Goal: Task Accomplishment & Management: Manage account settings

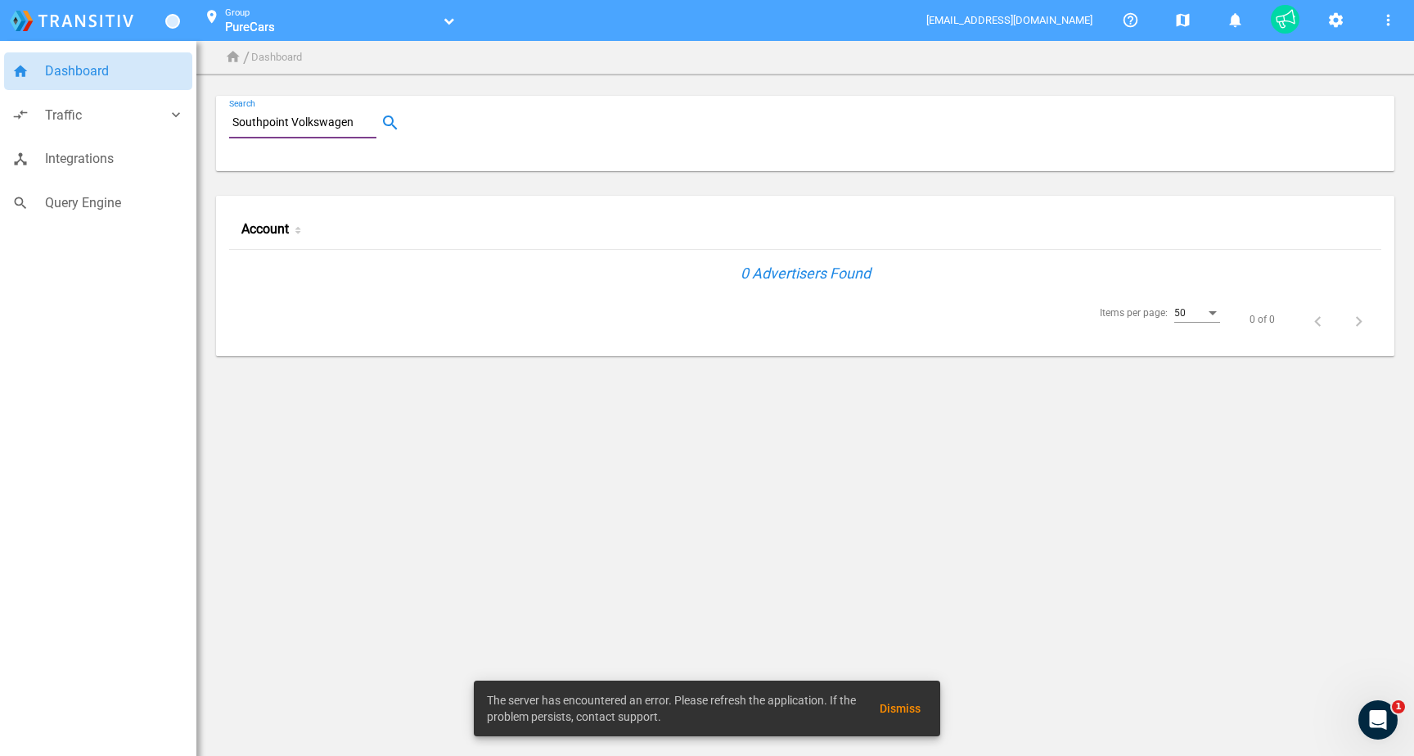
click at [300, 115] on input "Southpoint Volkswagen" at bounding box center [306, 123] width 154 height 20
type input "100016415"
click at [286, 269] on link "Island Buick GMC - 100016415" at bounding box center [319, 272] width 156 height 16
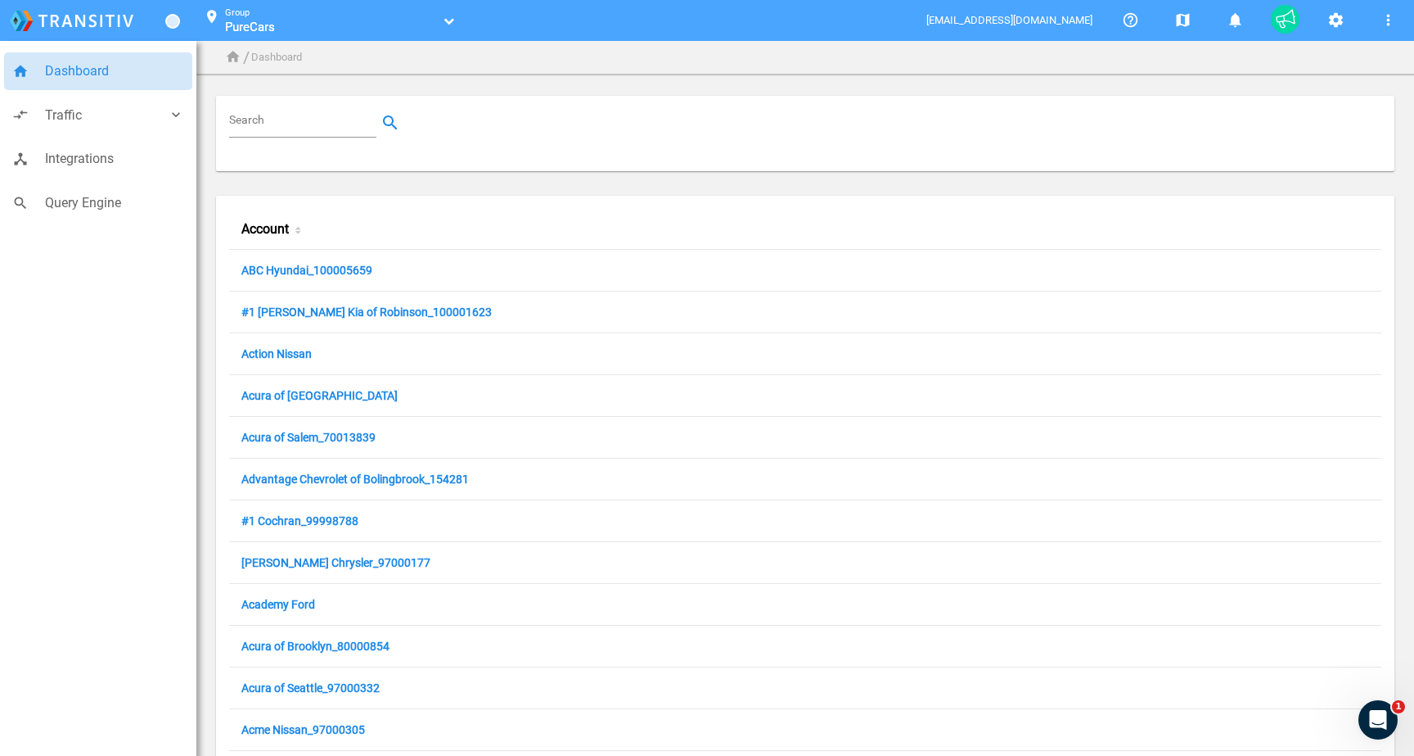
click at [264, 115] on input "Search" at bounding box center [306, 123] width 154 height 20
paste input "80001363"
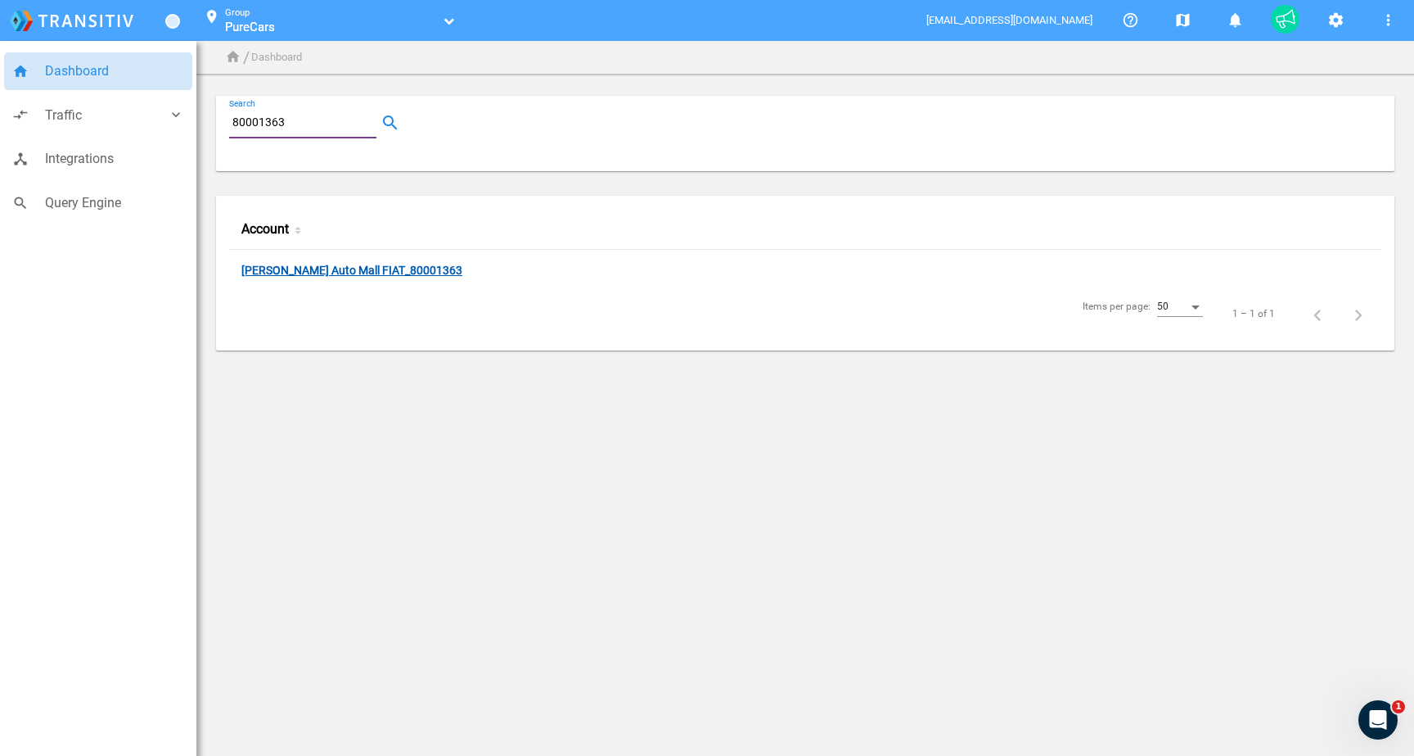
type input "80001363"
click at [352, 267] on link "[PERSON_NAME] Auto Mall FIAT_80001363" at bounding box center [351, 272] width 221 height 16
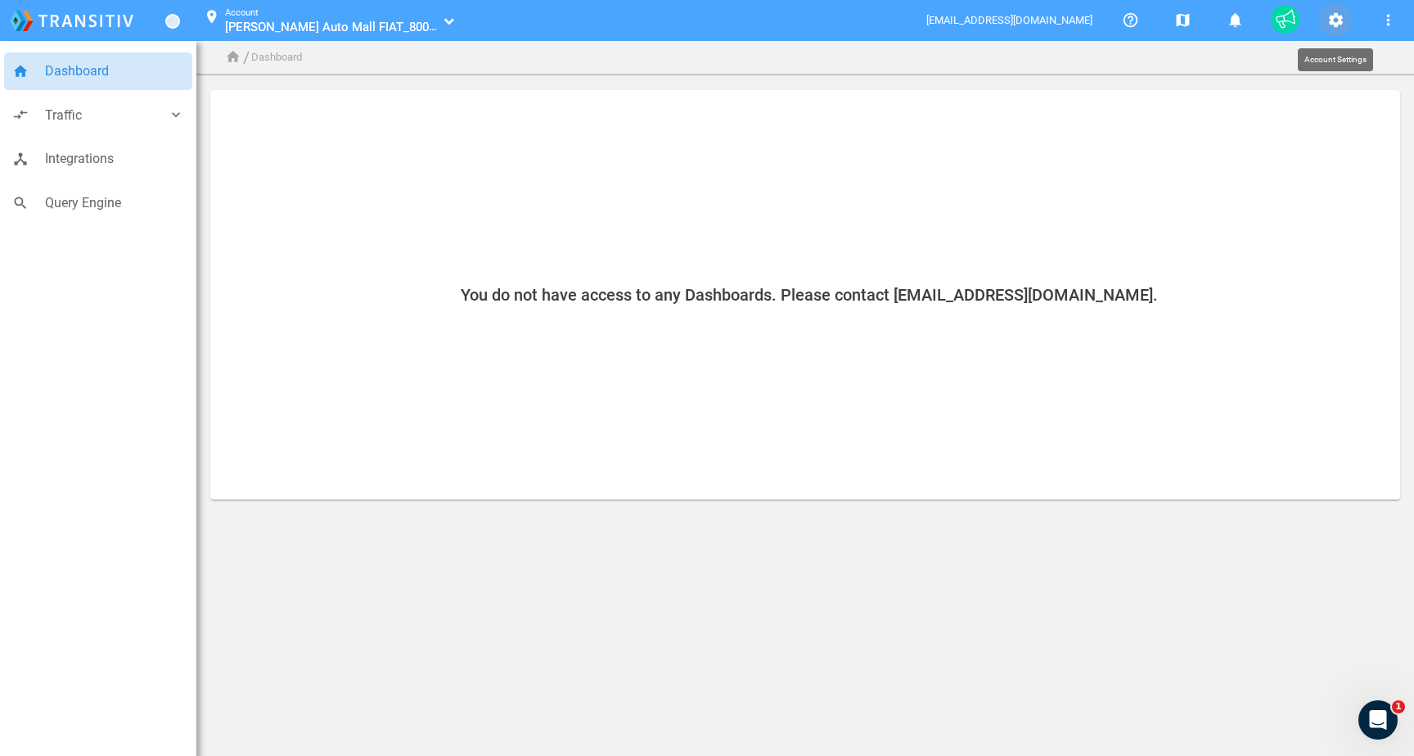
click at [1336, 16] on mat-icon "settings" at bounding box center [1336, 21] width 20 height 20
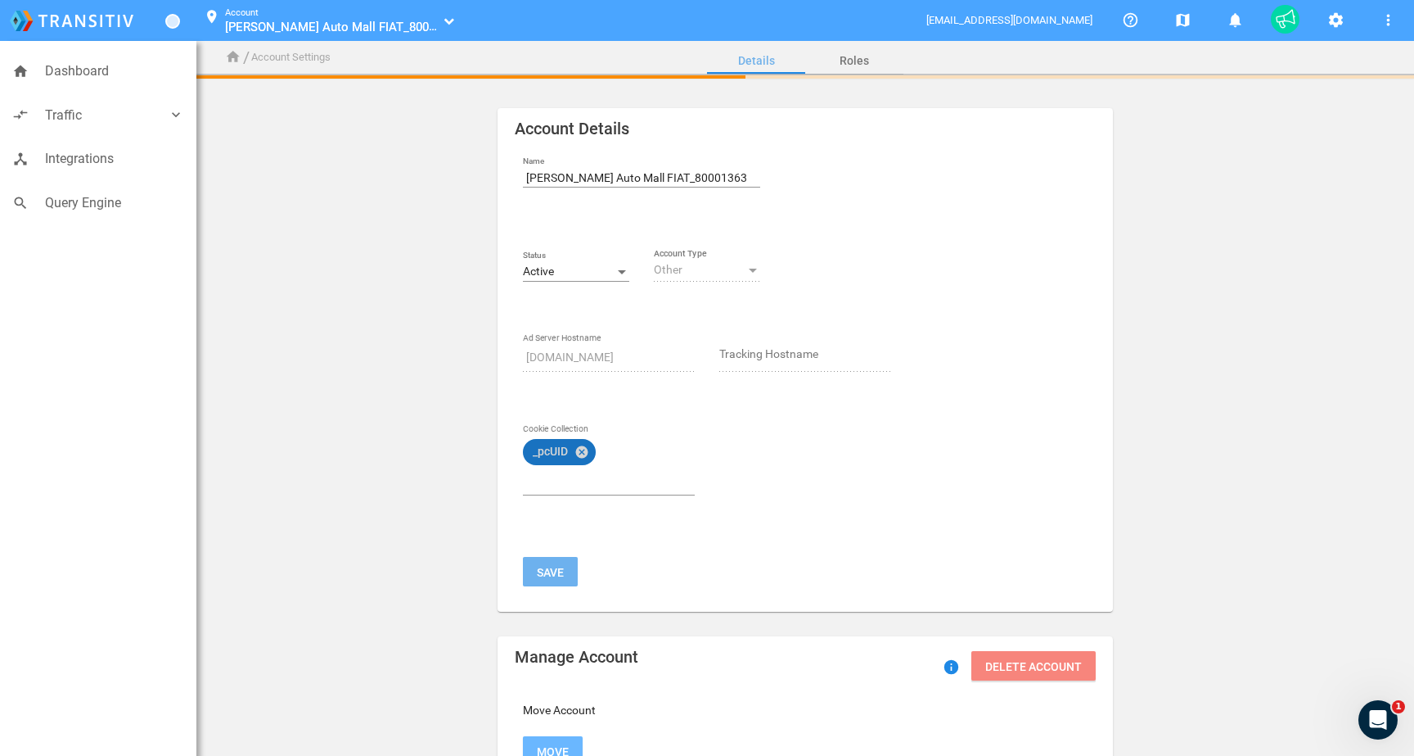
click at [561, 437] on div "_pcUID cancel" at bounding box center [609, 464] width 178 height 59
click at [584, 453] on mat-icon "cancel" at bounding box center [582, 451] width 15 height 15
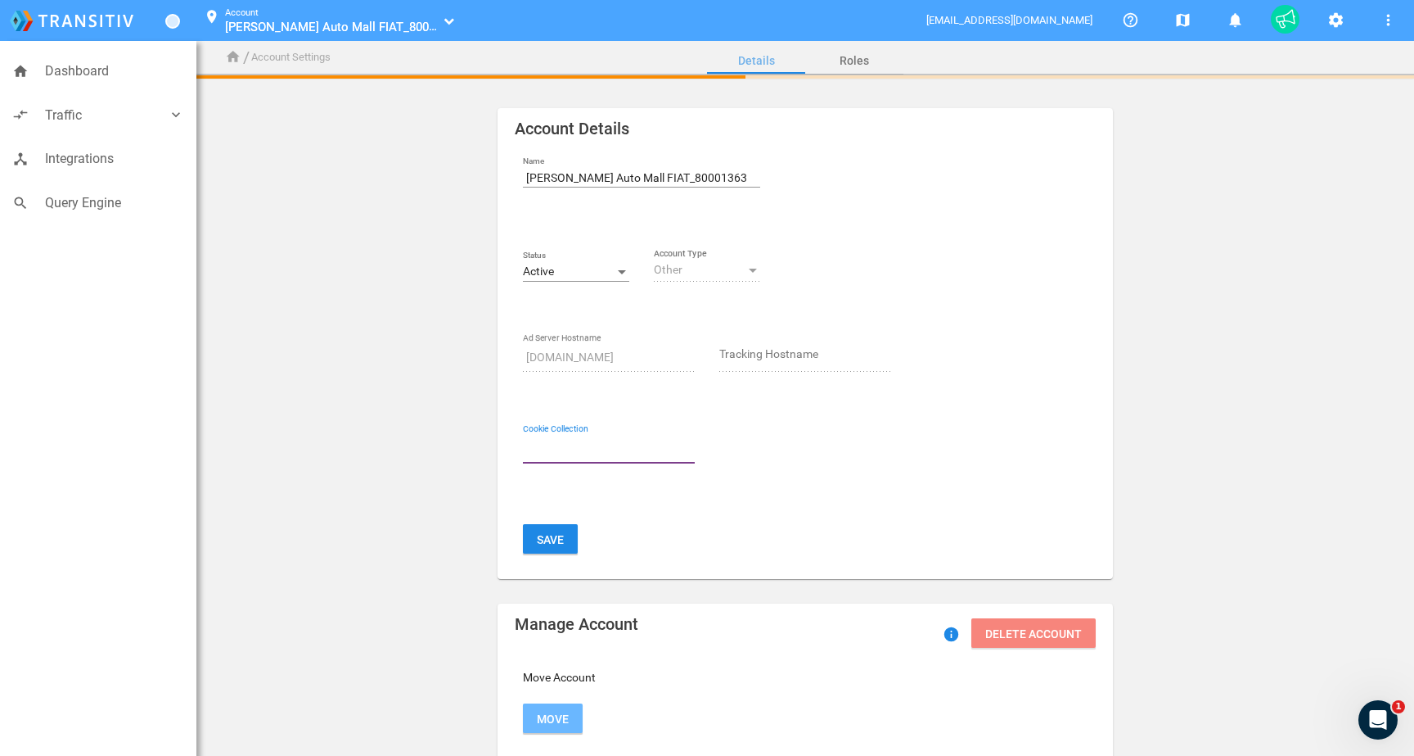
click at [536, 252] on label "Status" at bounding box center [576, 255] width 106 height 13
click at [542, 263] on div "Active" at bounding box center [576, 272] width 106 height 19
click at [562, 300] on span "Inactive" at bounding box center [576, 306] width 106 height 34
click at [562, 542] on button "Save" at bounding box center [550, 538] width 55 height 29
